Goal: Task Accomplishment & Management: Manage account settings

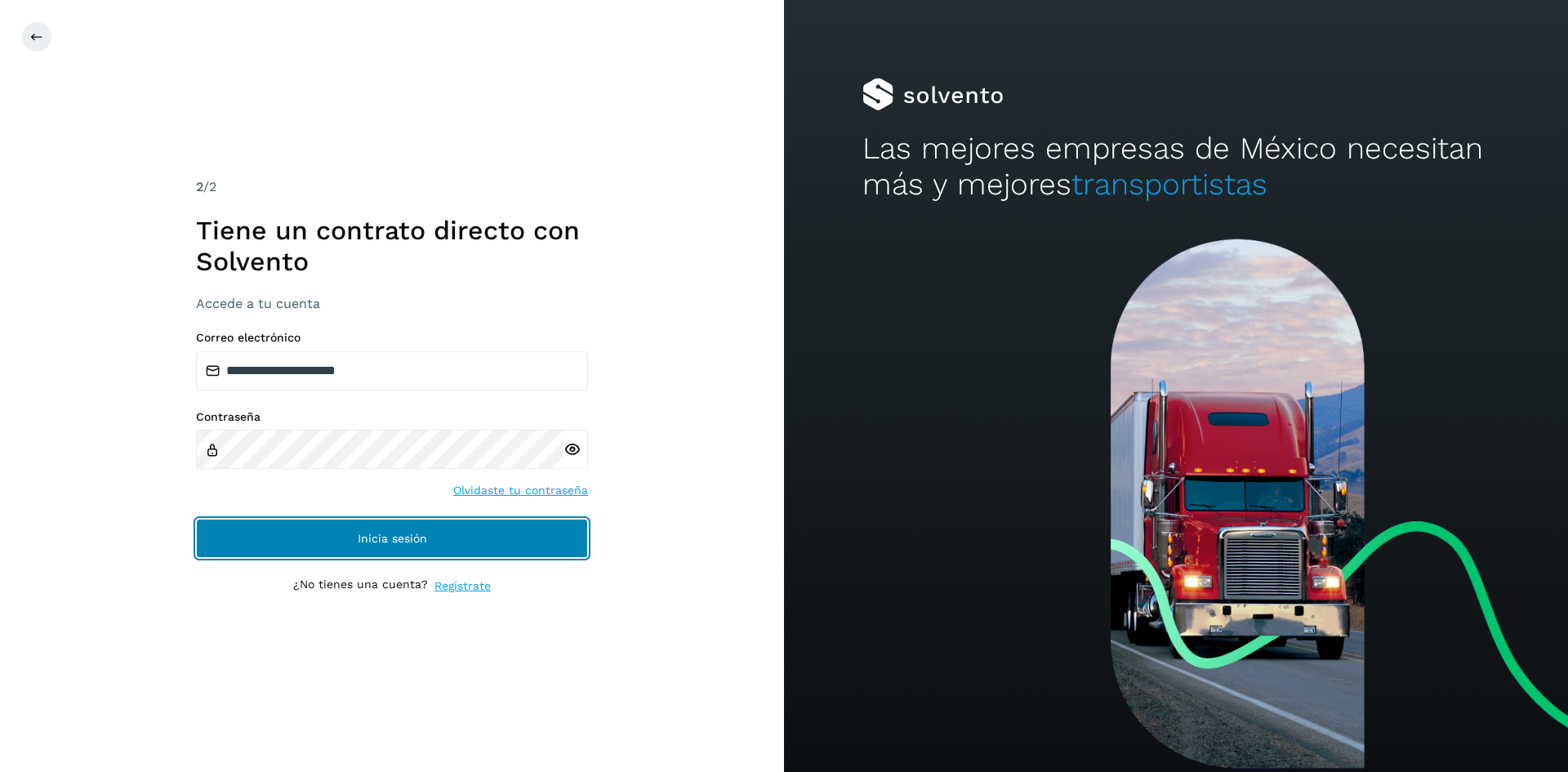
click at [405, 547] on button "Inicia sesión" at bounding box center [392, 538] width 392 height 39
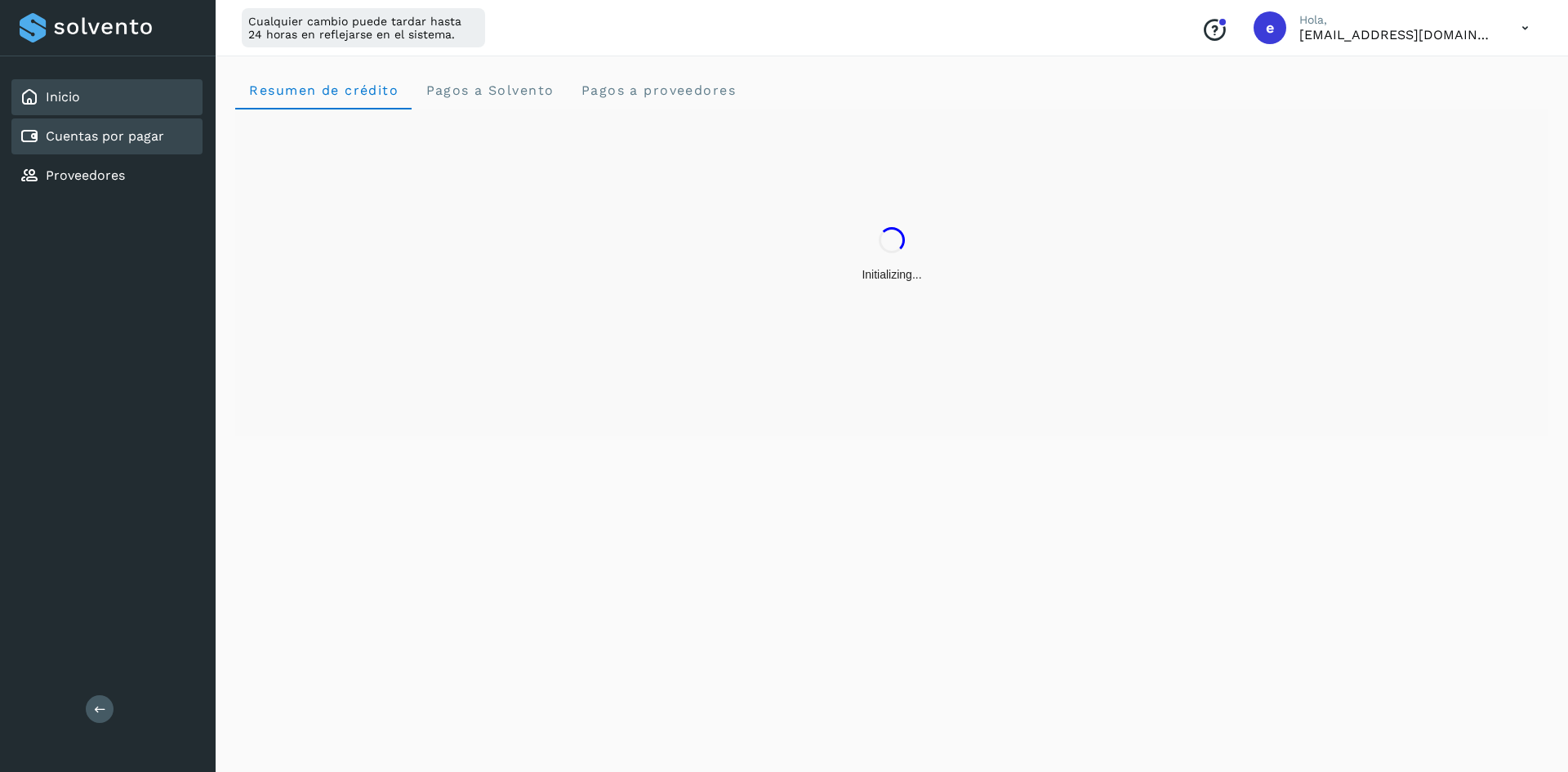
click at [91, 138] on link "Cuentas por pagar" at bounding box center [105, 136] width 118 height 16
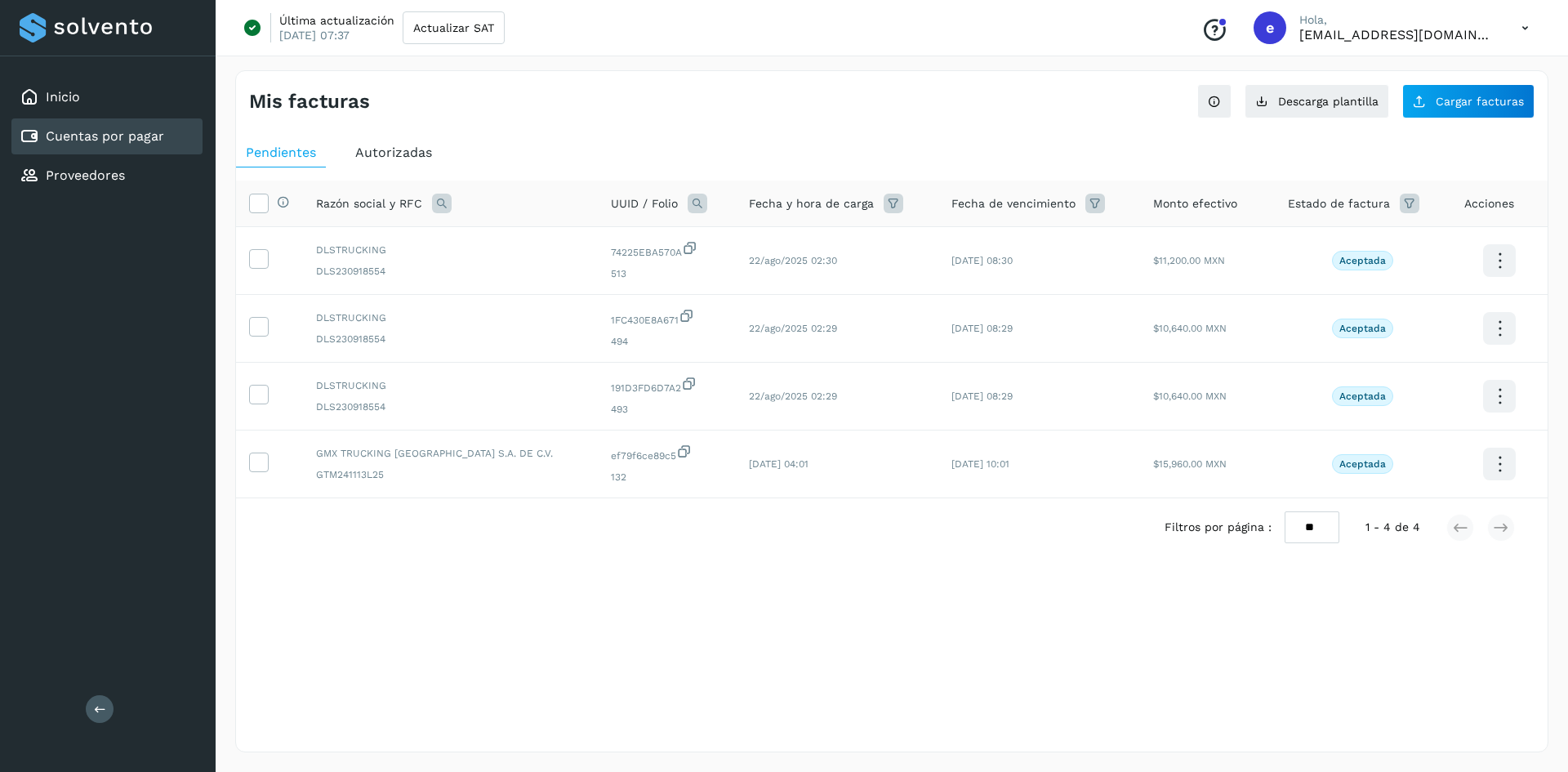
click at [1148, 145] on ul "Pendientes Autorizadas" at bounding box center [892, 152] width 1312 height 29
click at [1476, 105] on span "Cargar facturas" at bounding box center [1480, 101] width 88 height 11
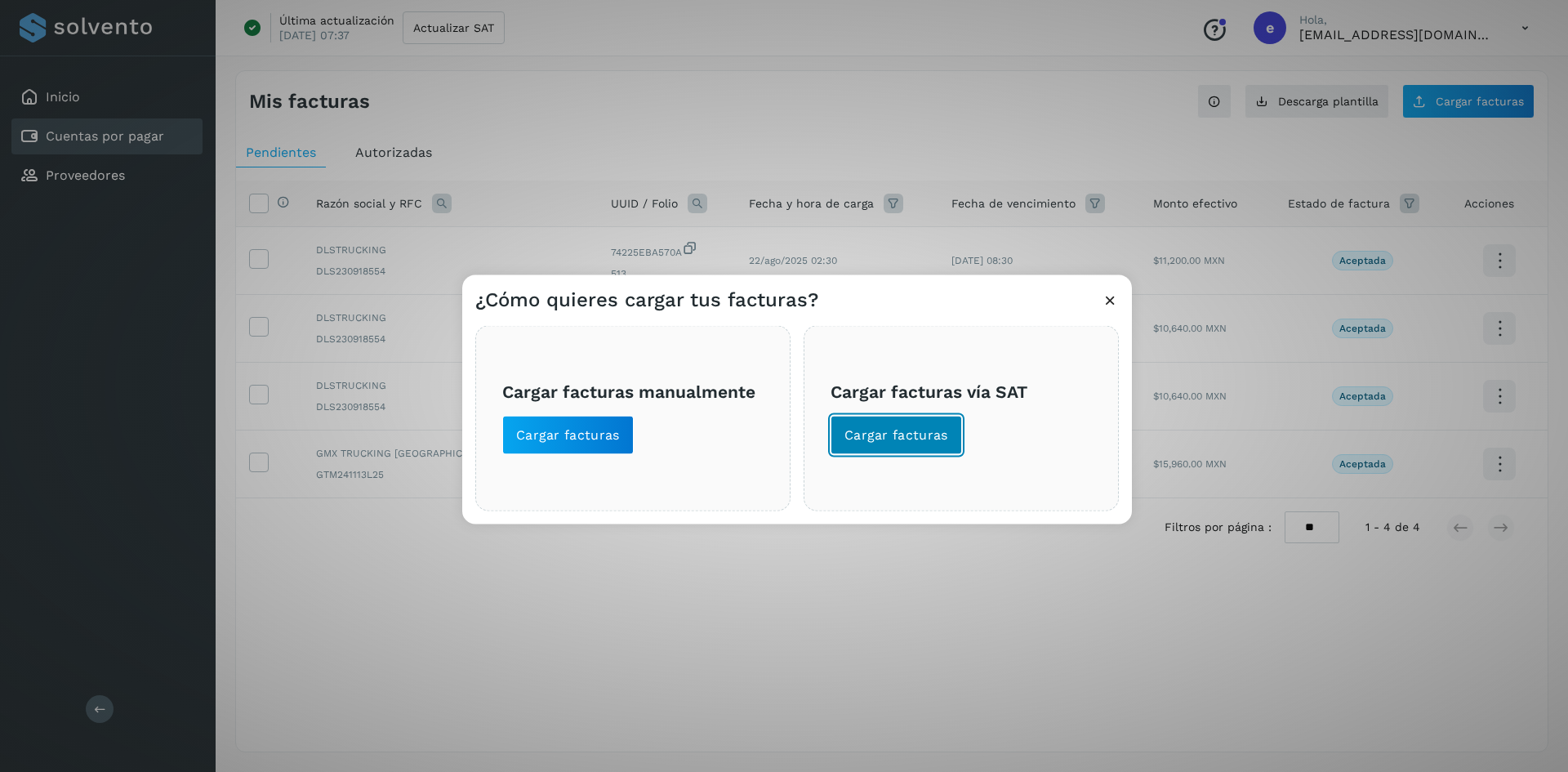
click at [889, 441] on span "Cargar facturas" at bounding box center [897, 435] width 104 height 18
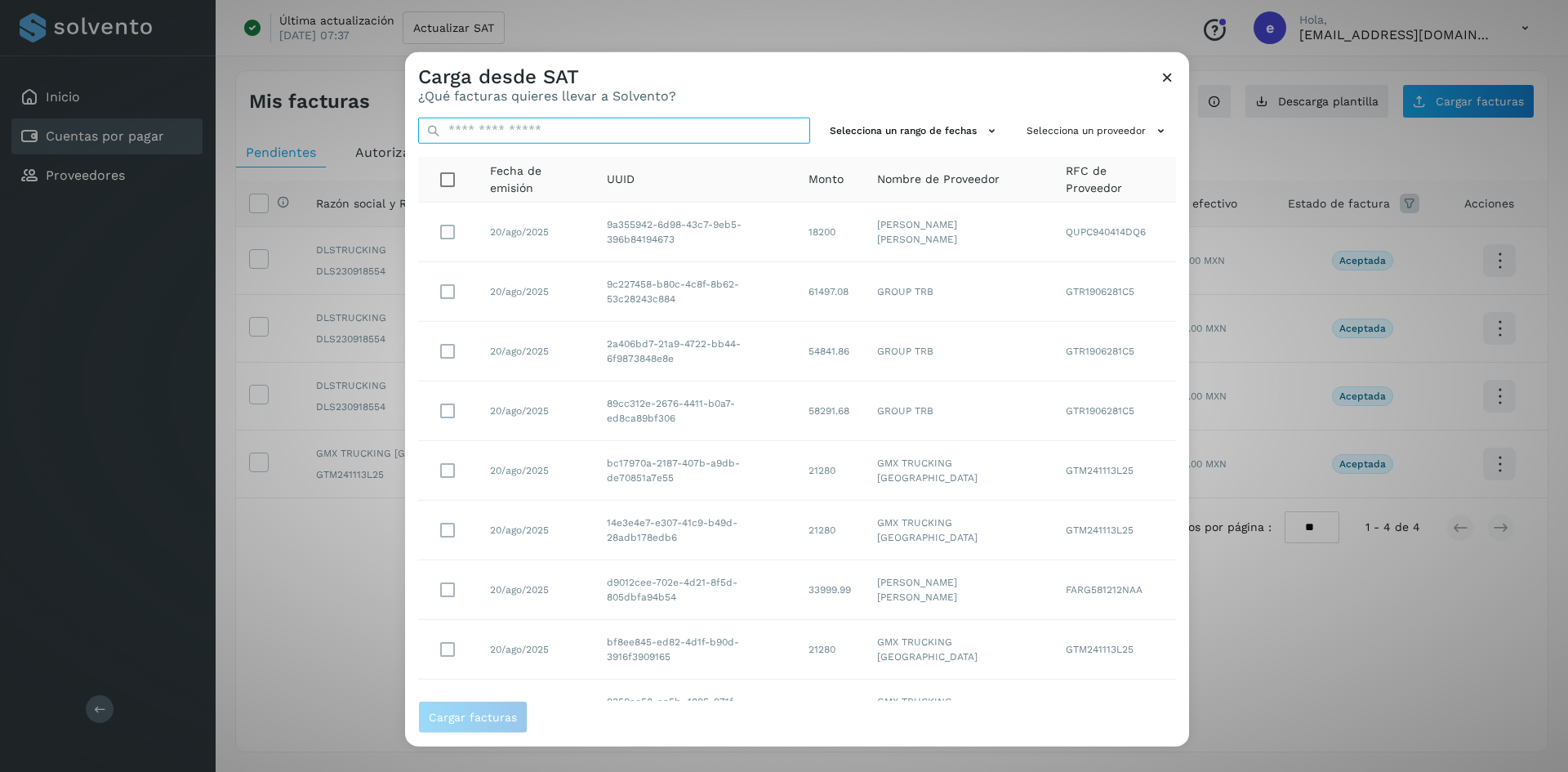
click at [517, 124] on input "text" at bounding box center [614, 130] width 392 height 26
paste input "**********"
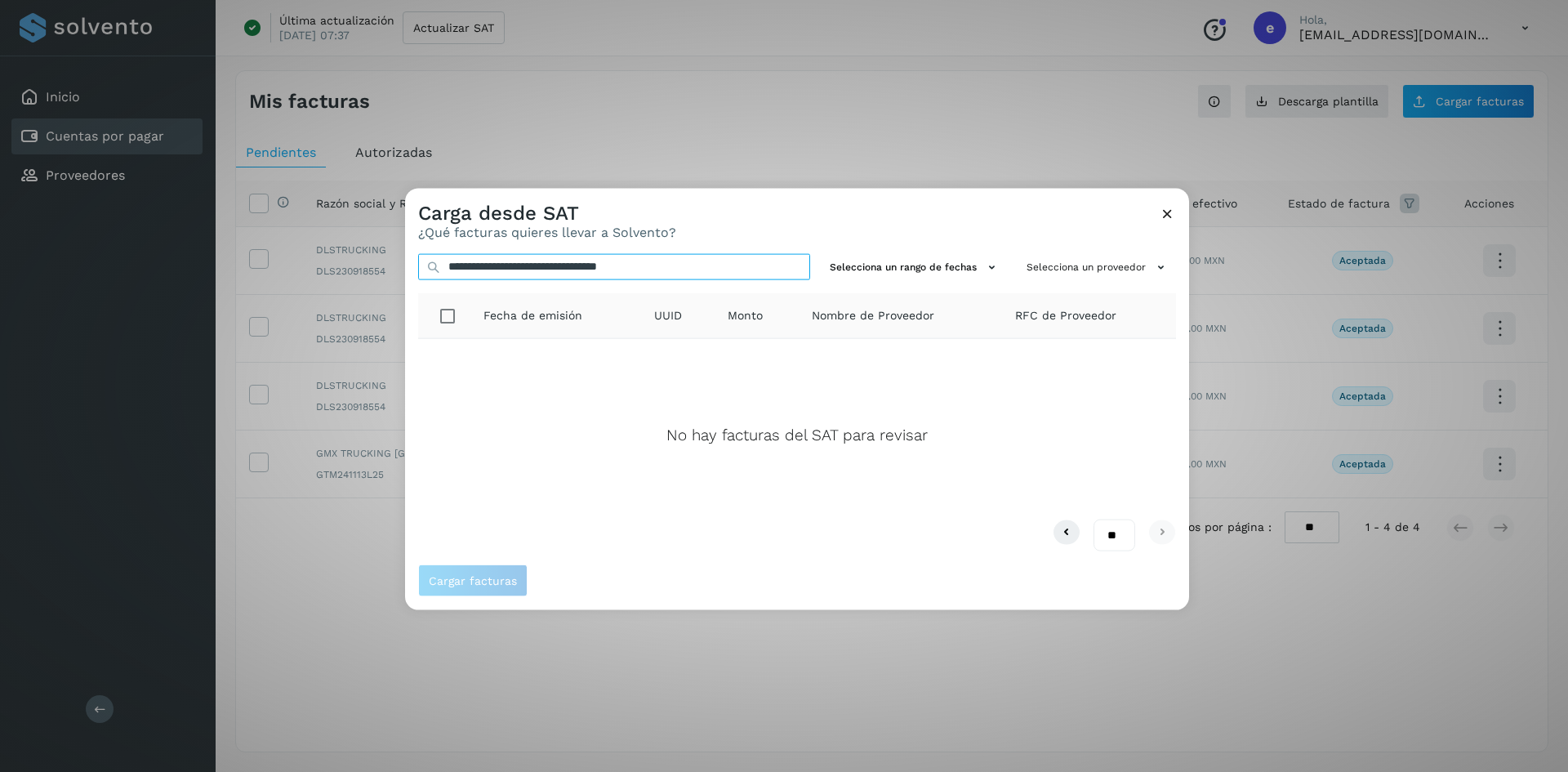
type input "**********"
click at [1174, 210] on icon at bounding box center [1167, 212] width 17 height 17
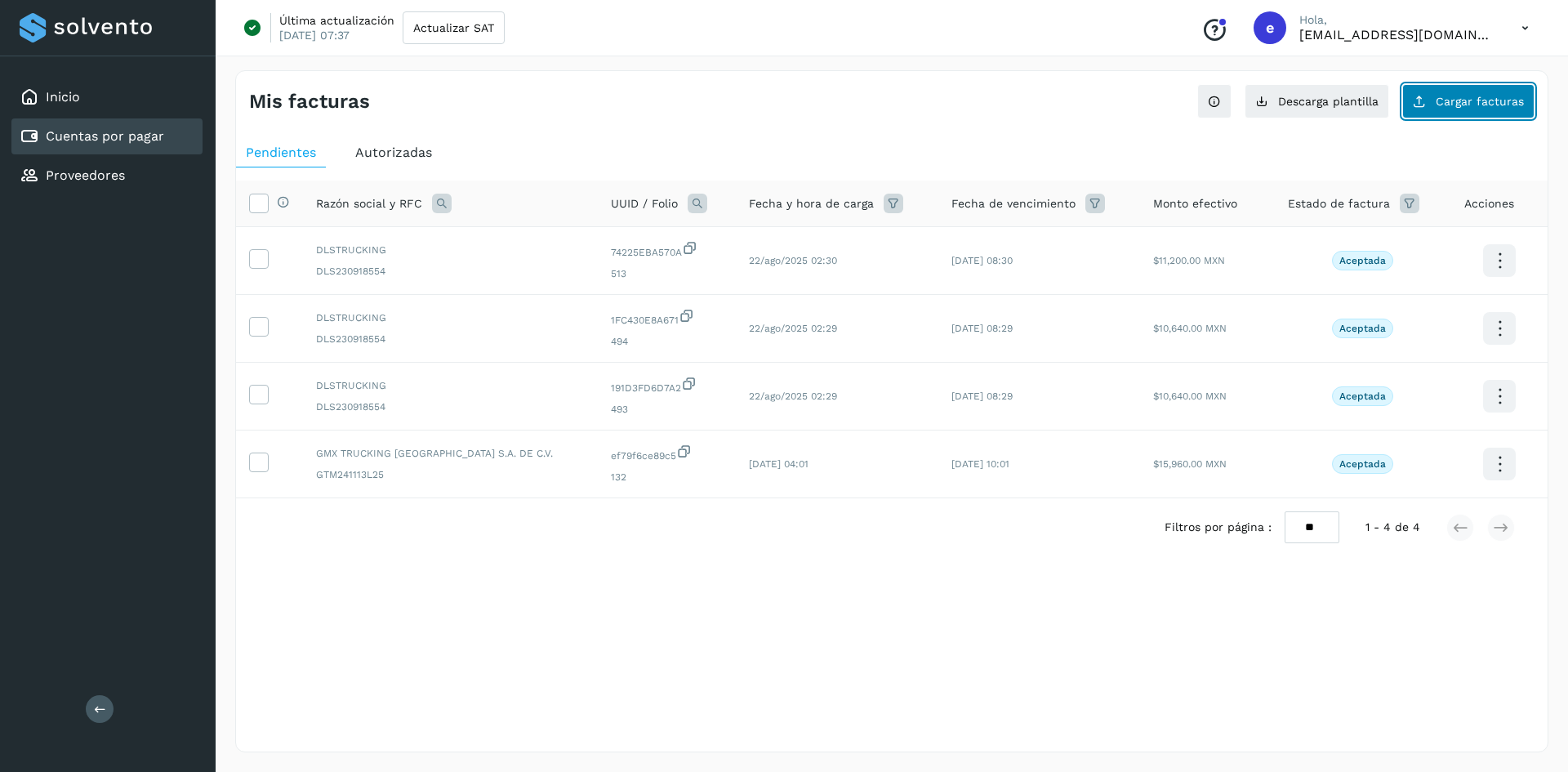
click at [1491, 100] on span "Cargar facturas" at bounding box center [1480, 101] width 88 height 11
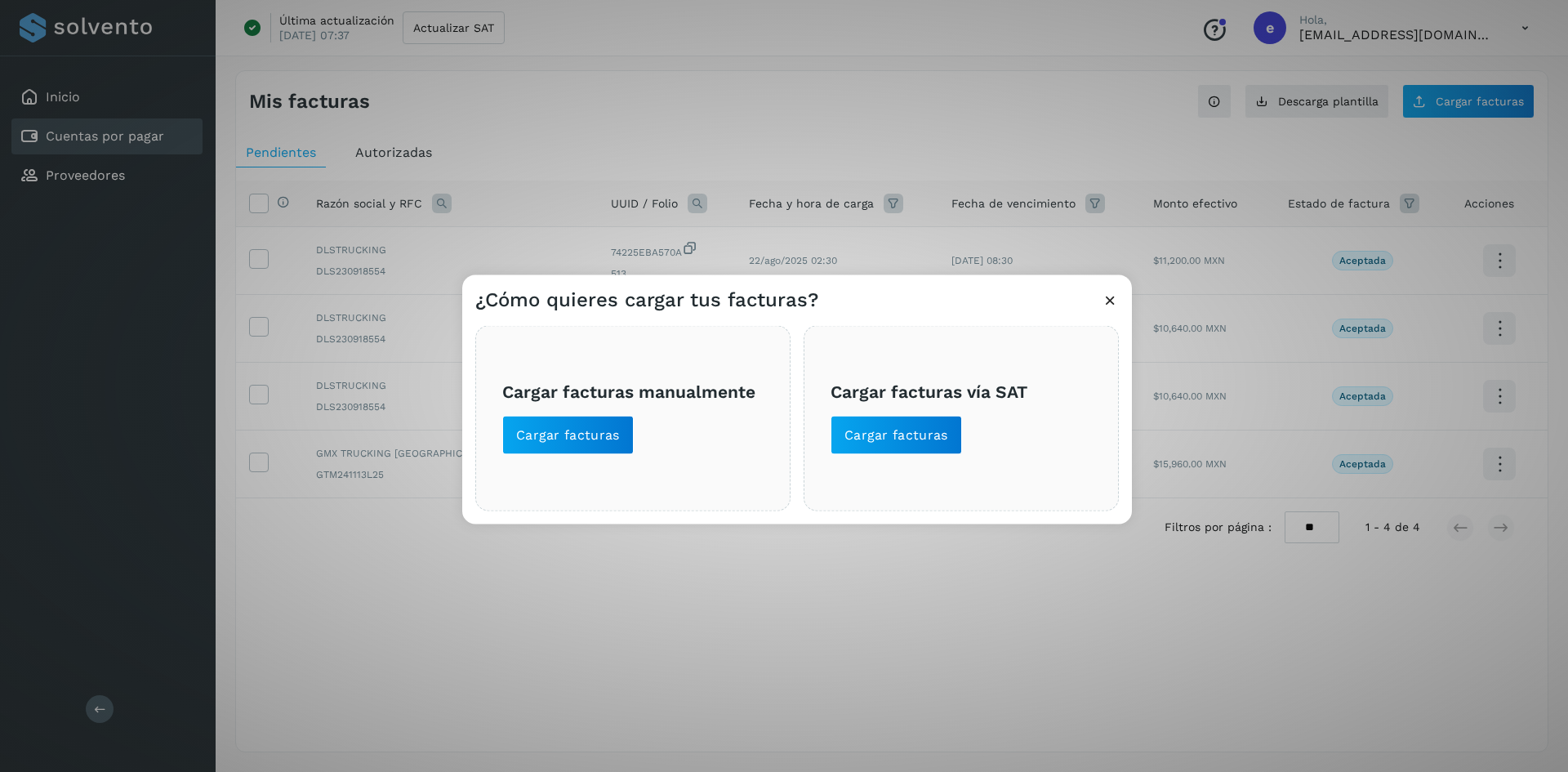
click at [1114, 300] on icon at bounding box center [1110, 299] width 17 height 17
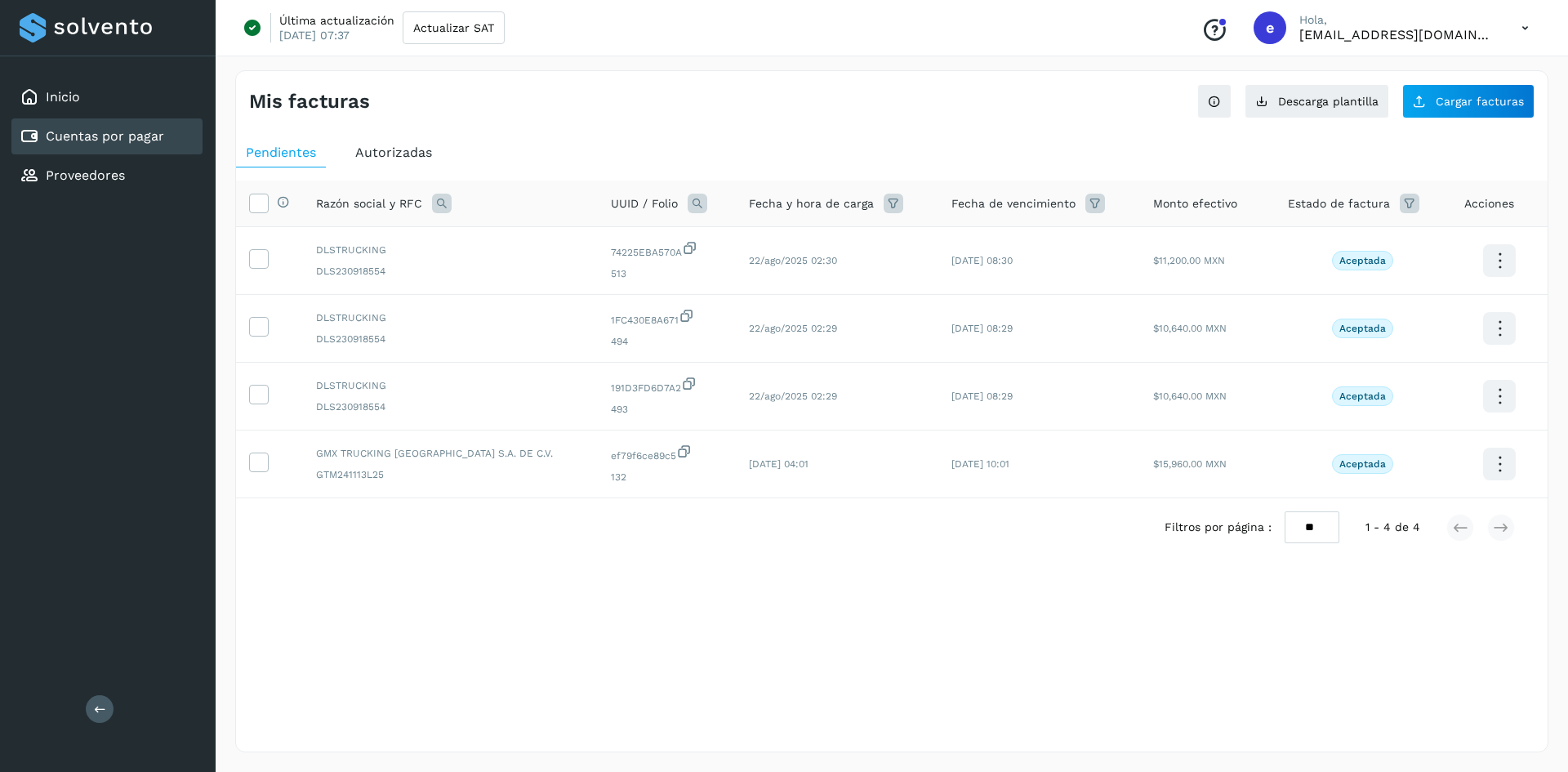
click at [1027, 136] on div "Pendientes Autorizadas Selecciona todas las facturas disponibles para autorizac…" at bounding box center [892, 374] width 1312 height 485
click at [1451, 106] on span "Cargar facturas" at bounding box center [1480, 101] width 88 height 11
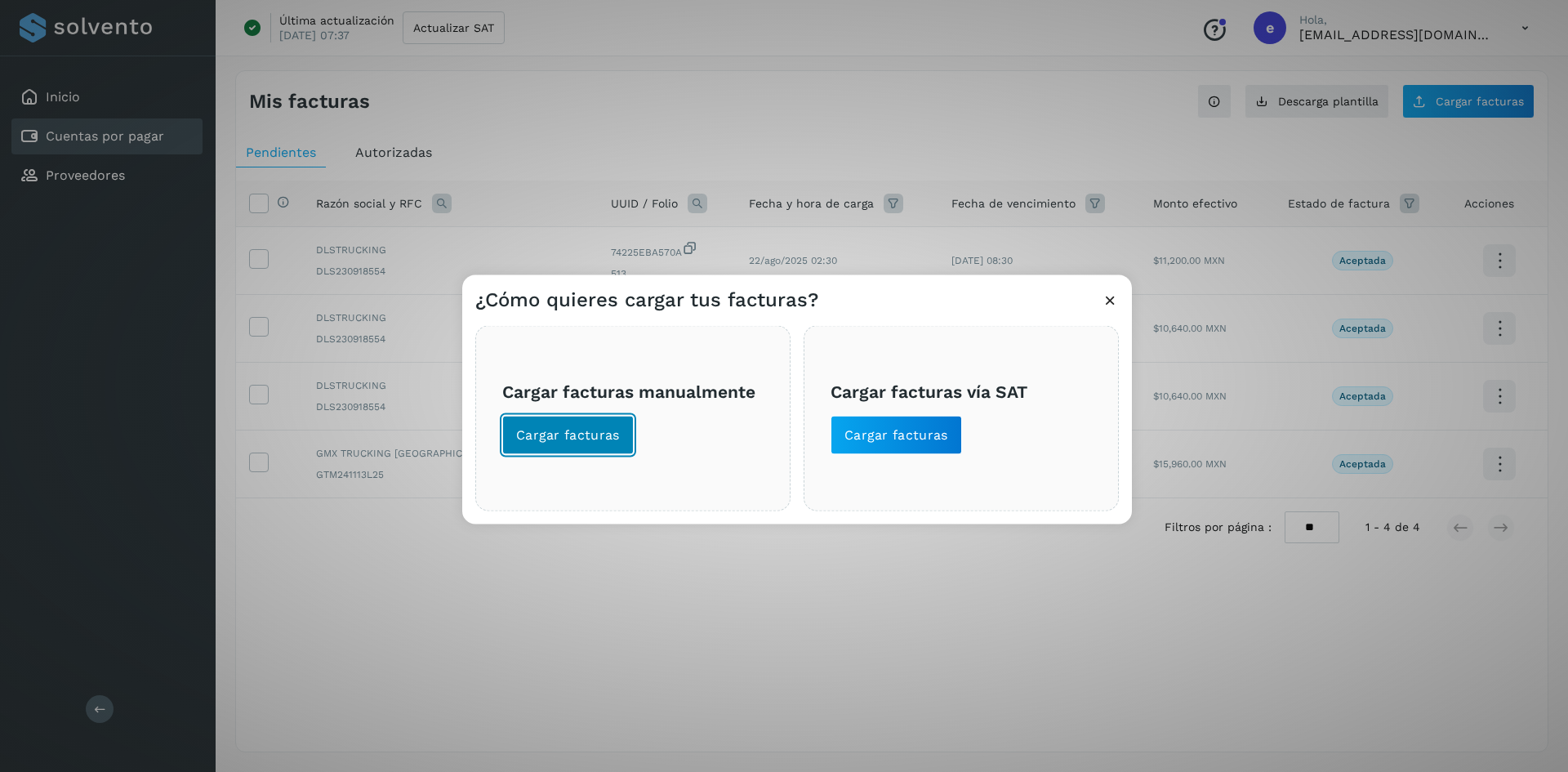
click at [573, 447] on button "Cargar facturas" at bounding box center [568, 434] width 132 height 39
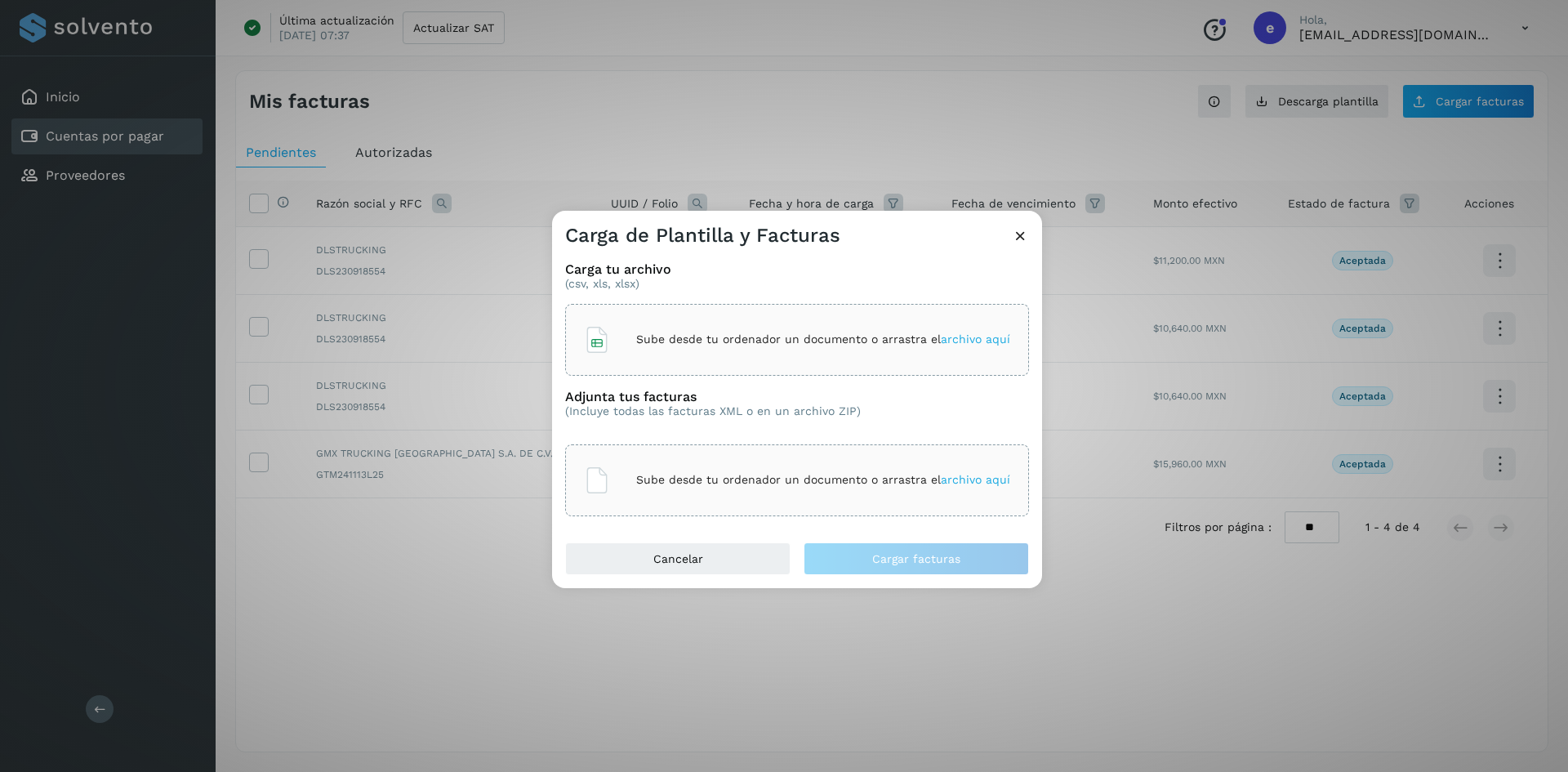
click at [718, 343] on p "Sube desde tu ordenador un documento o arrastra el archivo aquí" at bounding box center [823, 339] width 374 height 14
click at [867, 478] on p "Sube desde tu ordenador un documento o arrastra el archivo aquí" at bounding box center [823, 480] width 374 height 14
click at [800, 469] on div "Sube desde tu ordenador un documento o arrastra el archivo aquí" at bounding box center [797, 480] width 426 height 44
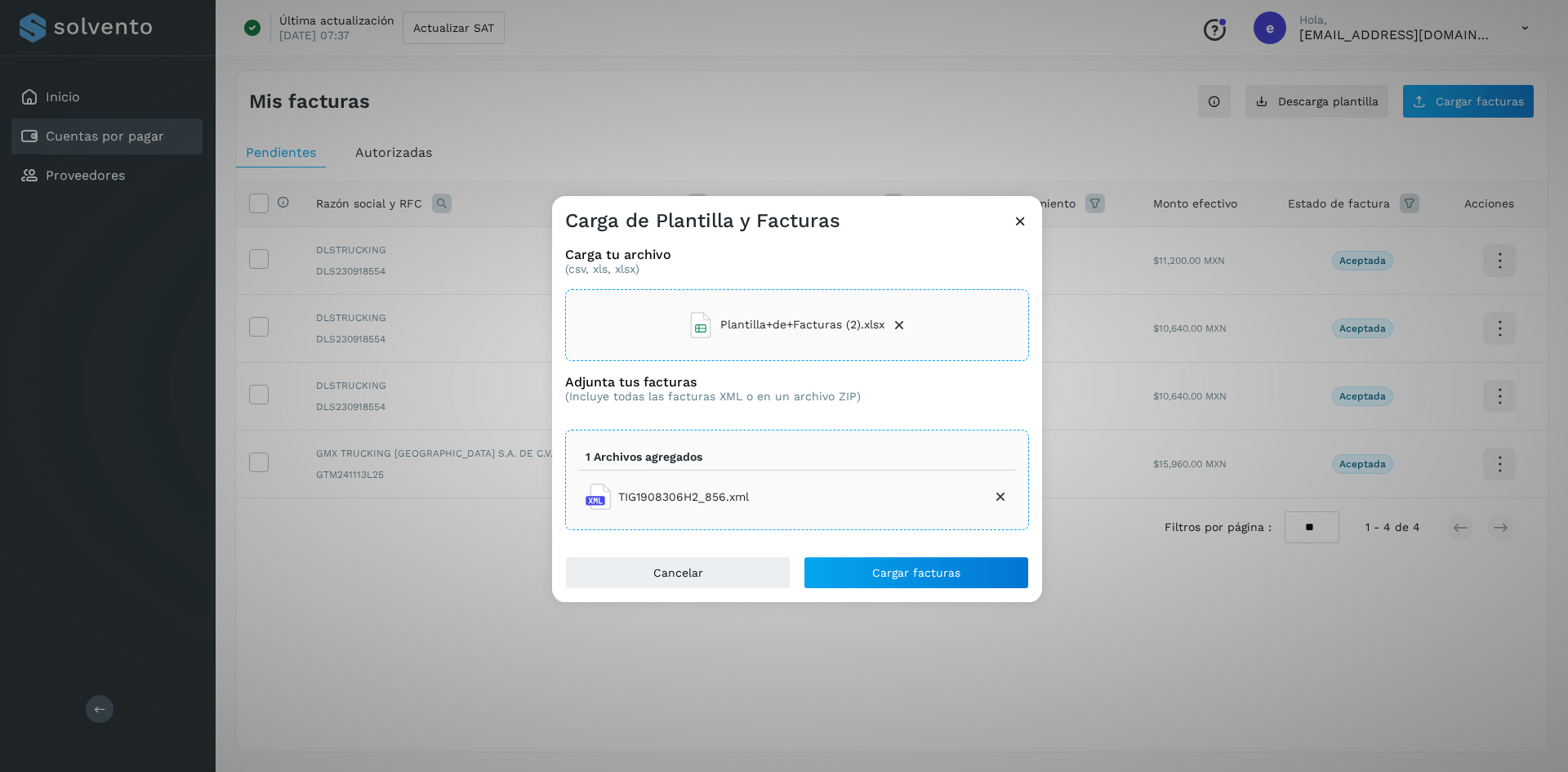
click at [899, 328] on icon at bounding box center [899, 325] width 16 height 16
click at [742, 330] on p "Sube desde tu ordenador un documento o arrastra el archivo aquí" at bounding box center [823, 325] width 374 height 14
click at [895, 573] on span "Cargar facturas" at bounding box center [916, 572] width 88 height 11
click at [983, 577] on button "Cargar facturas" at bounding box center [916, 572] width 225 height 33
click at [943, 577] on span "Cargar facturas" at bounding box center [916, 572] width 88 height 11
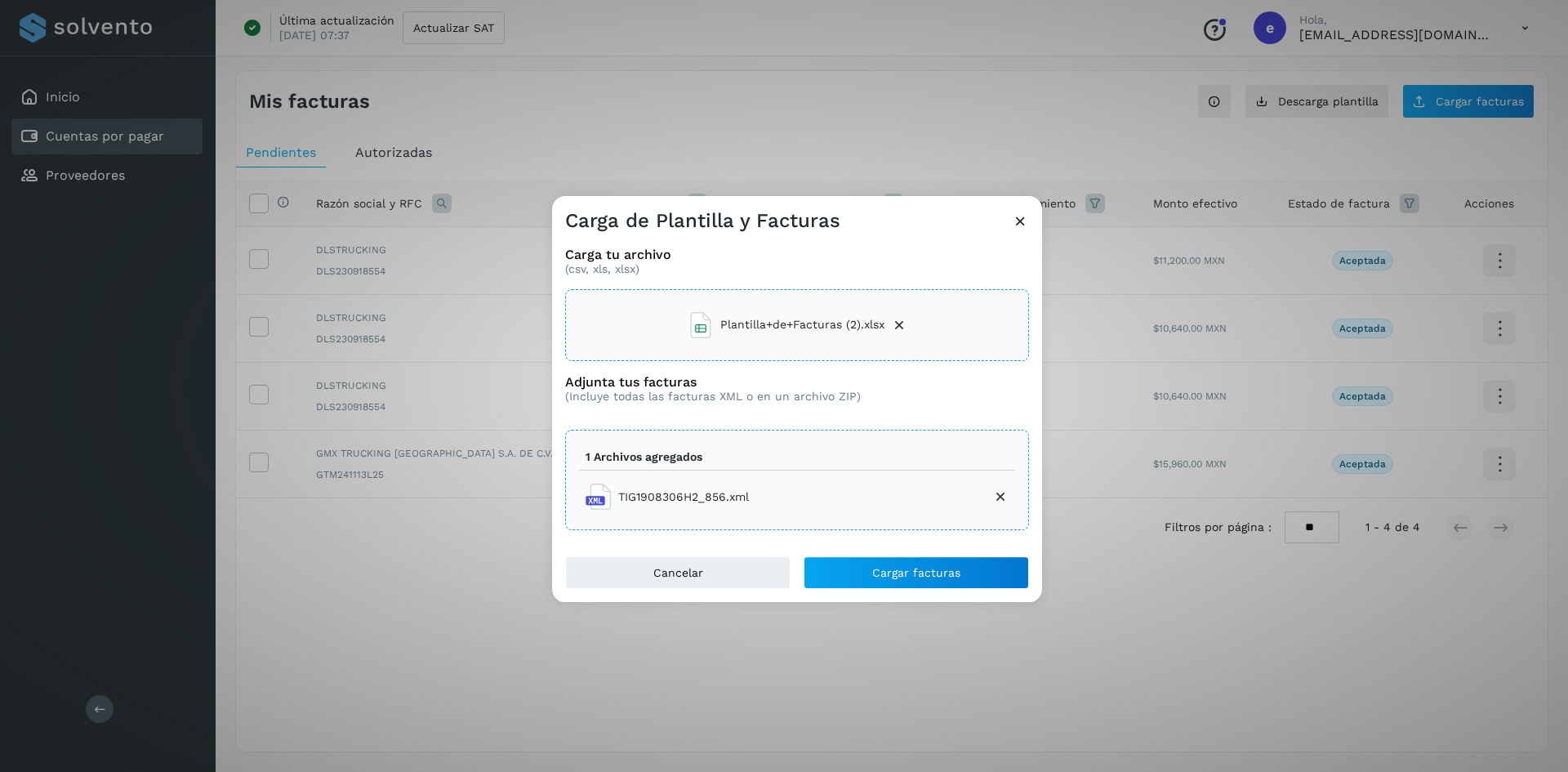
click at [1023, 226] on icon at bounding box center [1020, 220] width 17 height 17
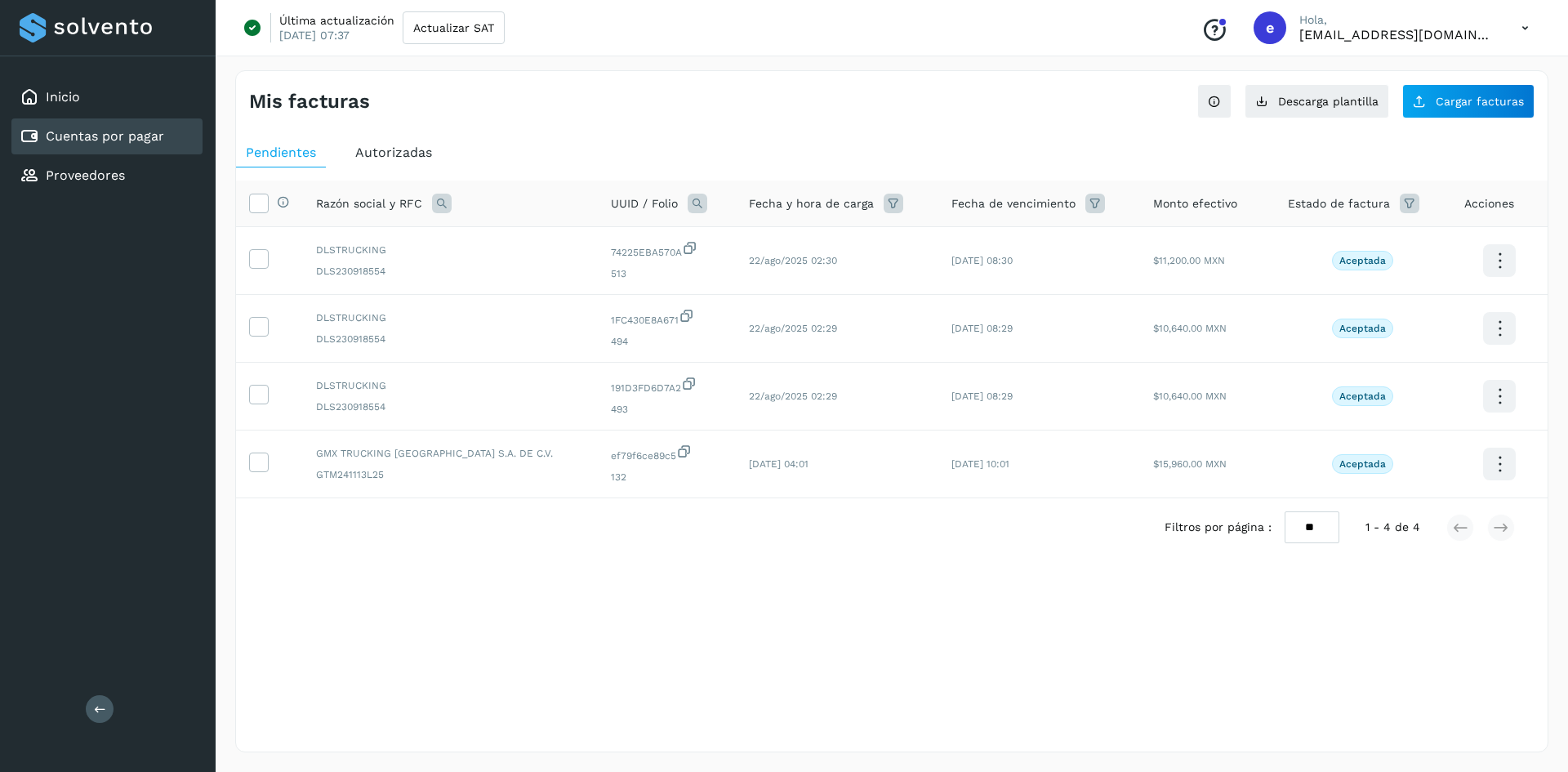
click at [379, 145] on span "Autorizadas" at bounding box center [393, 153] width 77 height 16
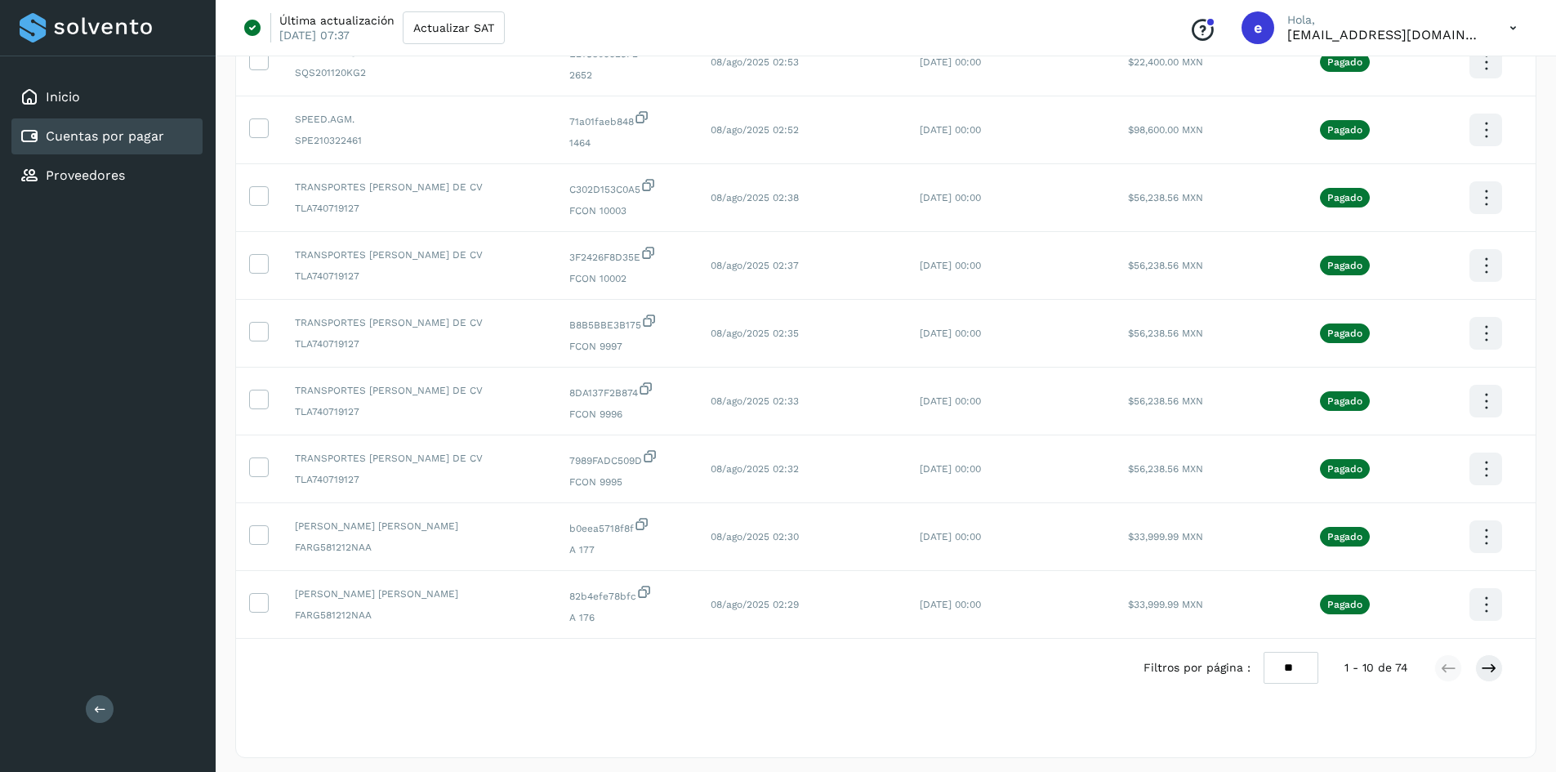
scroll to position [272, 0]
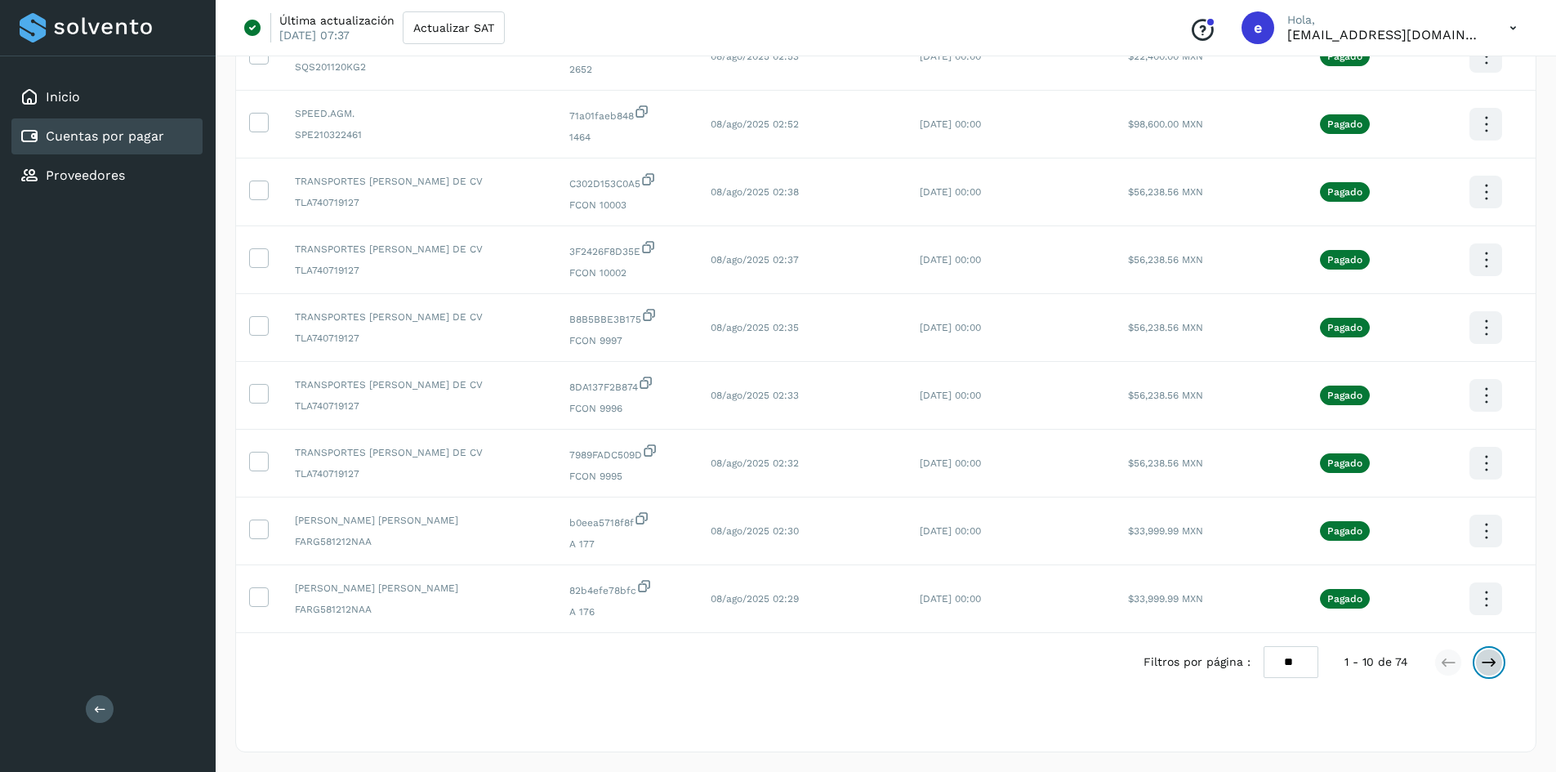
click at [1497, 666] on button at bounding box center [1489, 663] width 28 height 28
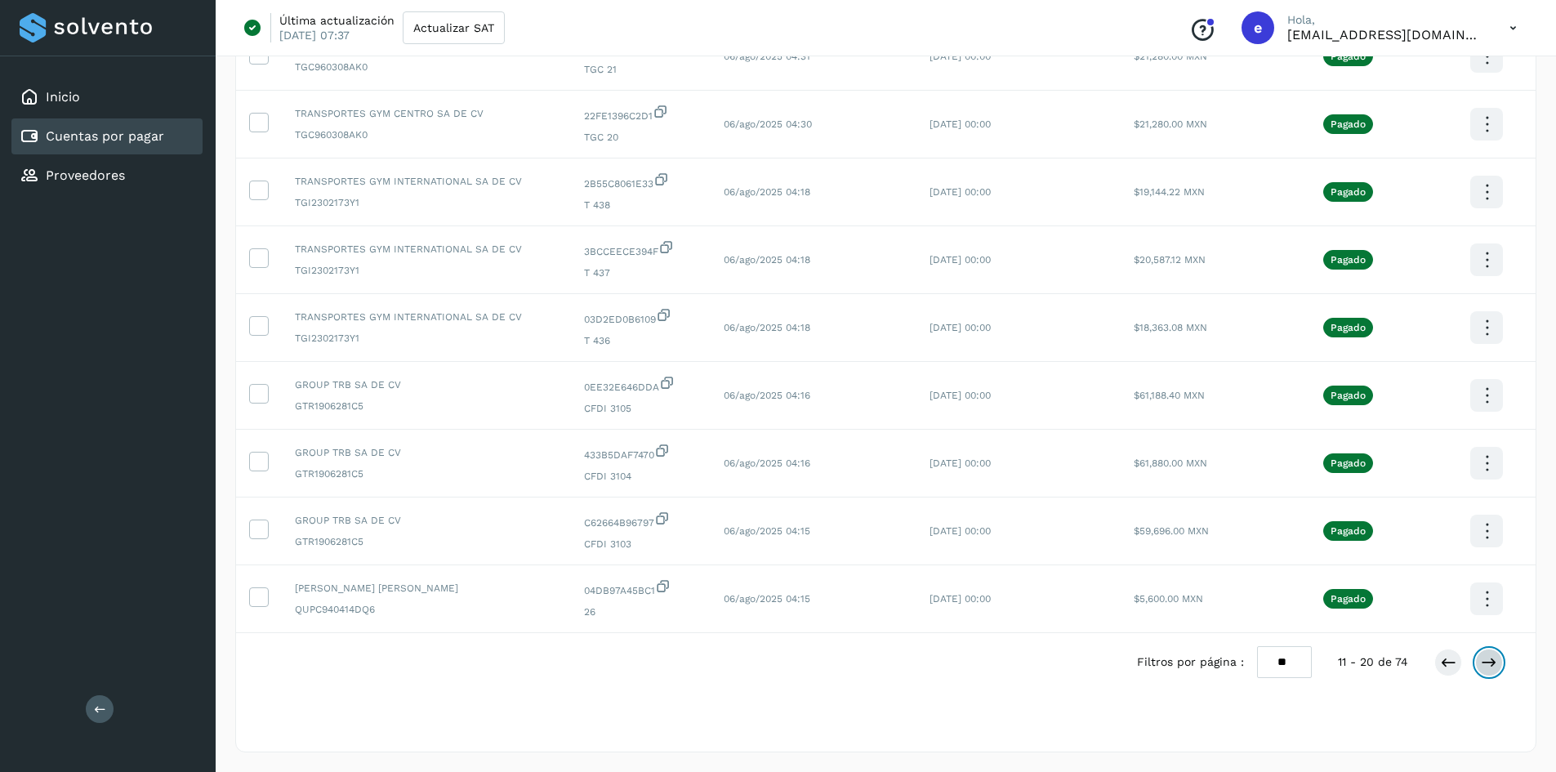
click at [1491, 665] on icon at bounding box center [1489, 662] width 16 height 16
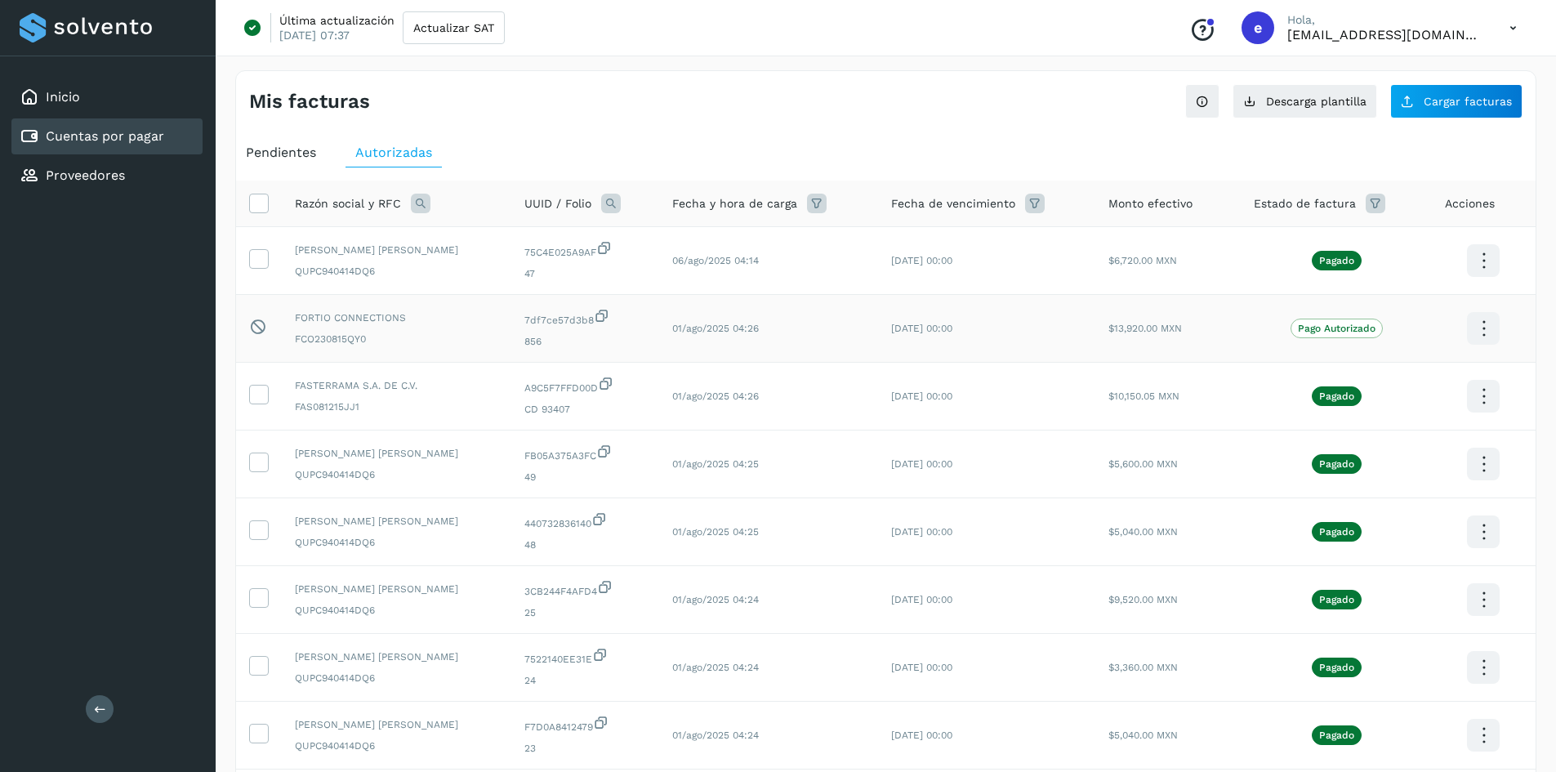
click at [1481, 280] on icon at bounding box center [1483, 261] width 38 height 38
click at [1228, 276] on div at bounding box center [778, 386] width 1556 height 772
click at [1268, 337] on div at bounding box center [778, 386] width 1556 height 772
click at [1322, 327] on button "Ver Detalle" at bounding box center [1401, 312] width 194 height 32
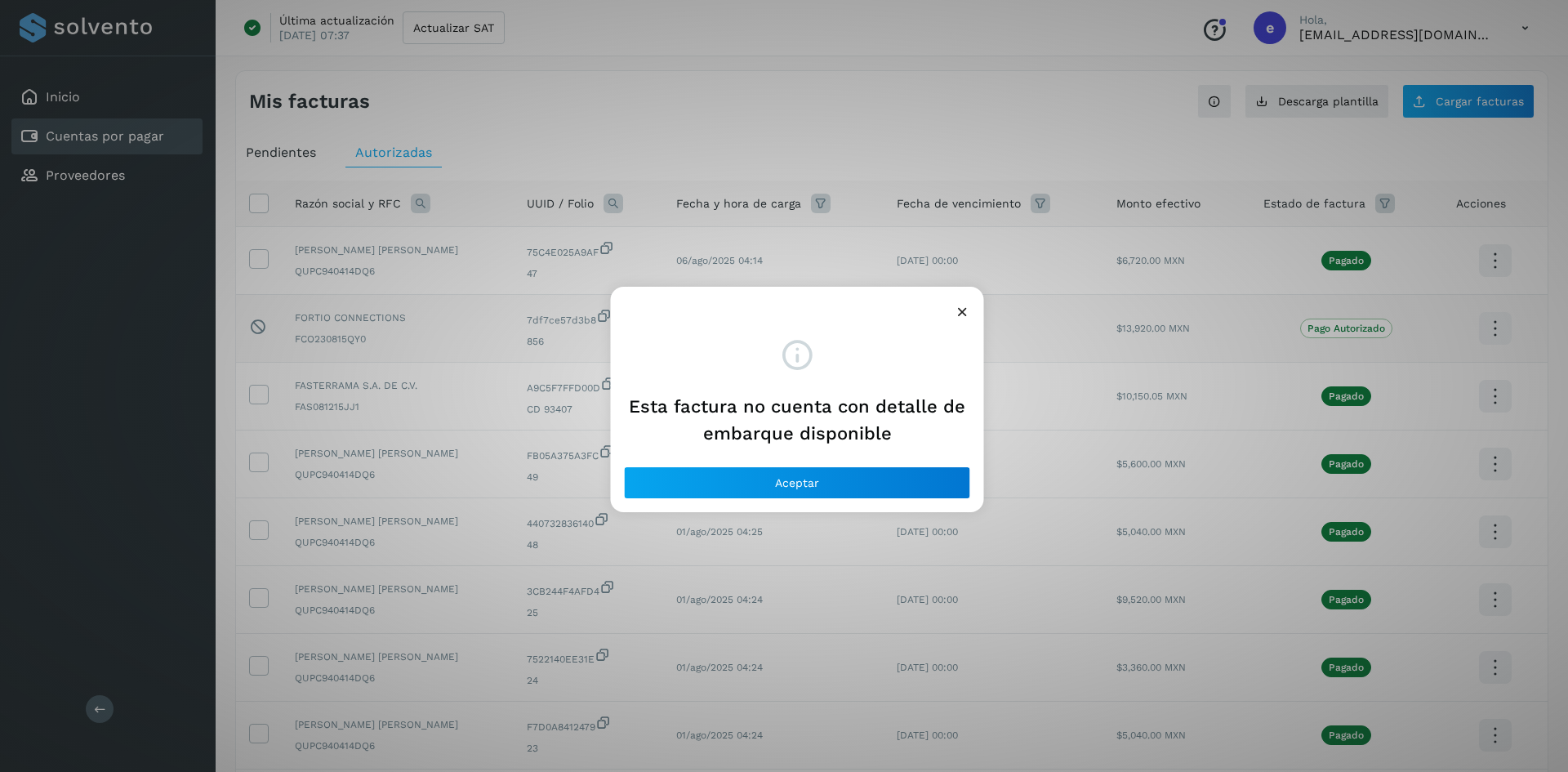
click at [974, 319] on div at bounding box center [797, 306] width 373 height 38
click at [962, 315] on icon at bounding box center [962, 311] width 17 height 17
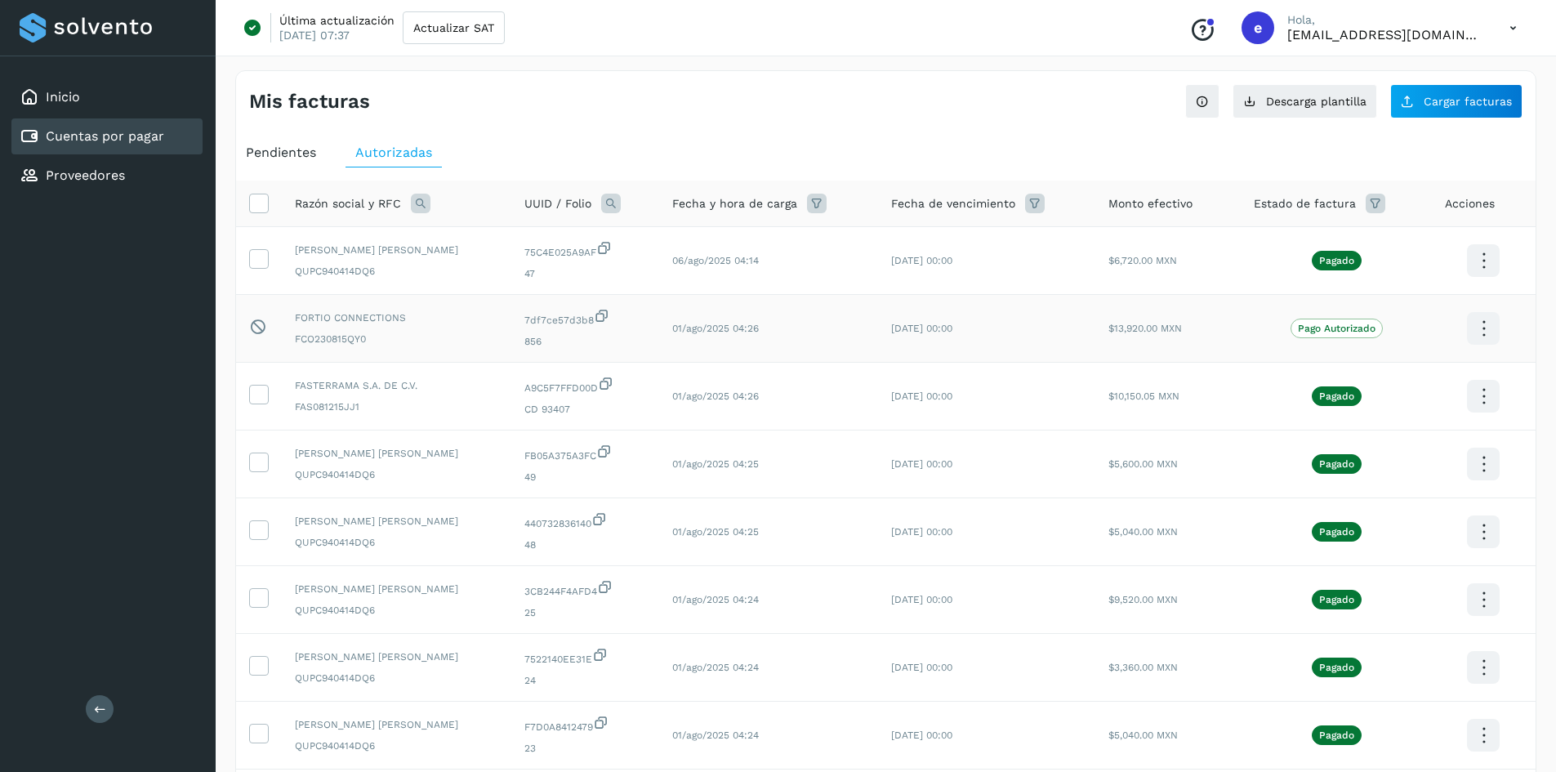
click at [1351, 332] on p "Pago Autorizado" at bounding box center [1337, 328] width 78 height 11
click at [1487, 280] on icon at bounding box center [1483, 261] width 38 height 38
click at [1212, 323] on div at bounding box center [778, 386] width 1556 height 772
click at [1326, 331] on p "Pago Autorizado" at bounding box center [1337, 328] width 78 height 11
